Goal: Task Accomplishment & Management: Complete application form

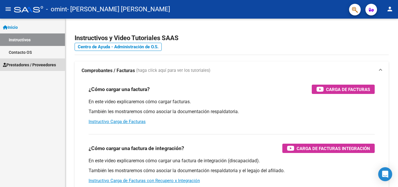
click at [31, 64] on span "Prestadores / Proveedores" at bounding box center [29, 65] width 53 height 6
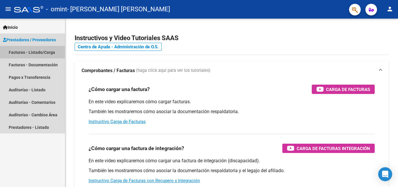
click at [33, 53] on link "Facturas - Listado/Carga" at bounding box center [32, 52] width 65 height 13
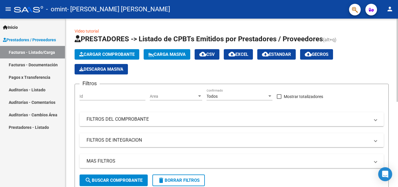
click at [123, 57] on button "Cargar Comprobante" at bounding box center [107, 54] width 65 height 10
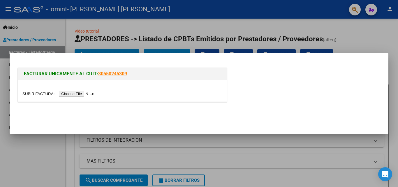
click at [33, 93] on input "file" at bounding box center [59, 94] width 74 height 6
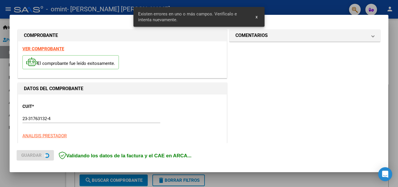
scroll to position [125, 0]
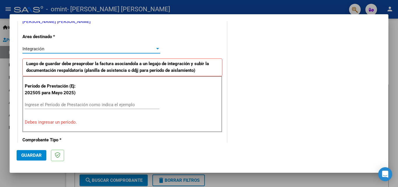
click at [153, 49] on div "Integración" at bounding box center [88, 48] width 132 height 5
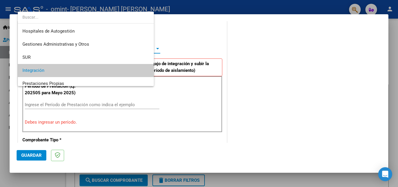
scroll to position [22, 0]
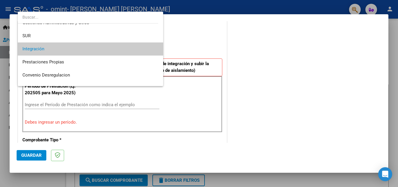
click at [153, 49] on span "Integración" at bounding box center [90, 48] width 136 height 13
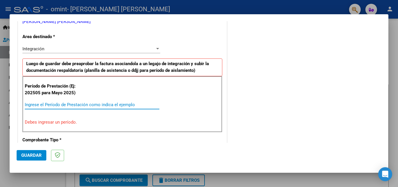
click at [94, 102] on input "Ingrese el Período de Prestación como indica el ejemplo" at bounding box center [92, 104] width 134 height 5
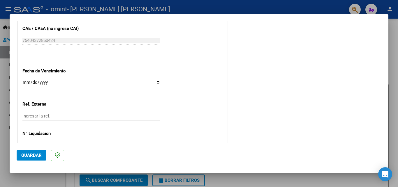
scroll to position [373, 0]
type input "202509"
click at [26, 80] on input "Ingresar la fecha" at bounding box center [91, 84] width 138 height 9
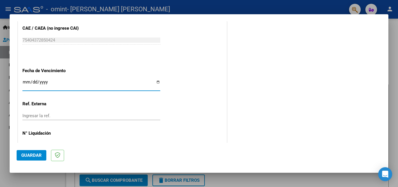
click at [156, 80] on input "Ingresar la fecha" at bounding box center [91, 84] width 138 height 9
type input "[DATE]"
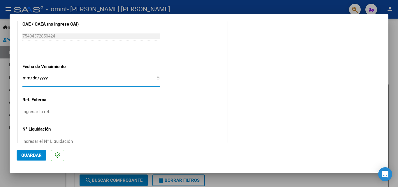
scroll to position [384, 0]
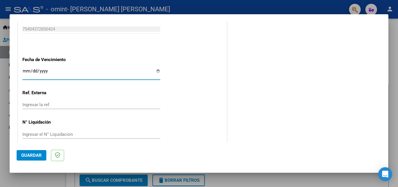
click at [33, 154] on span "Guardar" at bounding box center [31, 155] width 20 height 5
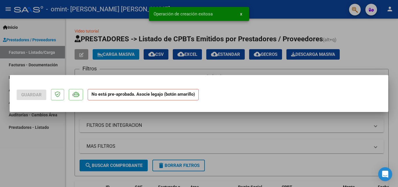
scroll to position [0, 0]
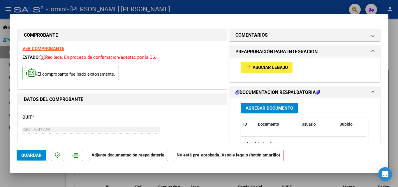
click at [257, 68] on span "Asociar Legajo" at bounding box center [269, 67] width 35 height 5
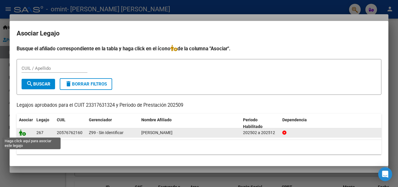
click at [22, 133] on icon at bounding box center [22, 133] width 7 height 6
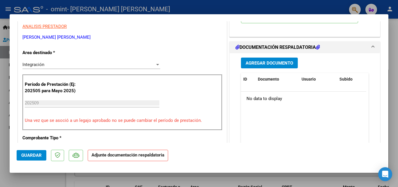
scroll to position [124, 0]
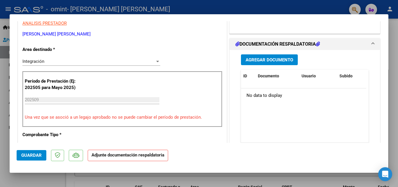
click at [249, 62] on span "Agregar Documento" at bounding box center [268, 59] width 47 height 5
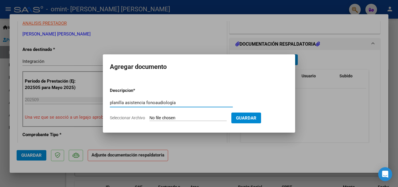
type input "planilla asistencia fonoaudiología"
click at [162, 116] on input "Seleccionar Archivo" at bounding box center [187, 119] width 77 height 6
type input "C:\fakepath\asistencia septiembre firmada.pdf"
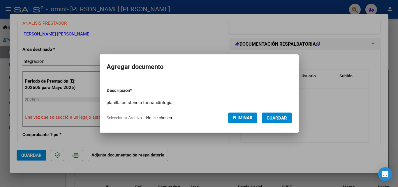
click at [287, 115] on span "Guardar" at bounding box center [276, 117] width 20 height 5
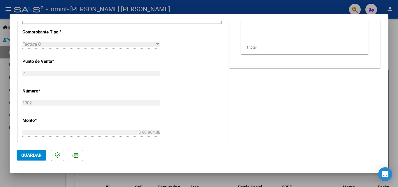
scroll to position [392, 0]
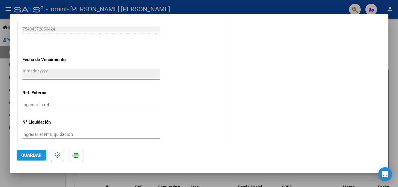
click at [33, 155] on span "Guardar" at bounding box center [31, 155] width 20 height 5
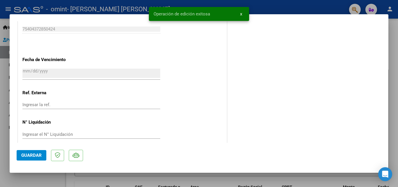
click at [243, 13] on button "x" at bounding box center [240, 14] width 11 height 10
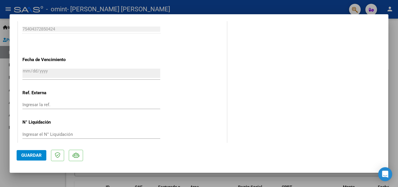
click at [2, 63] on div at bounding box center [199, 93] width 398 height 187
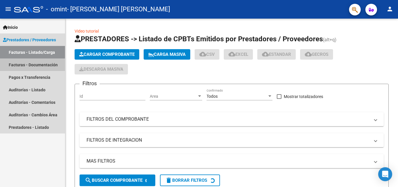
click at [47, 65] on link "Facturas - Documentación" at bounding box center [32, 65] width 65 height 13
